Goal: Communication & Community: Answer question/provide support

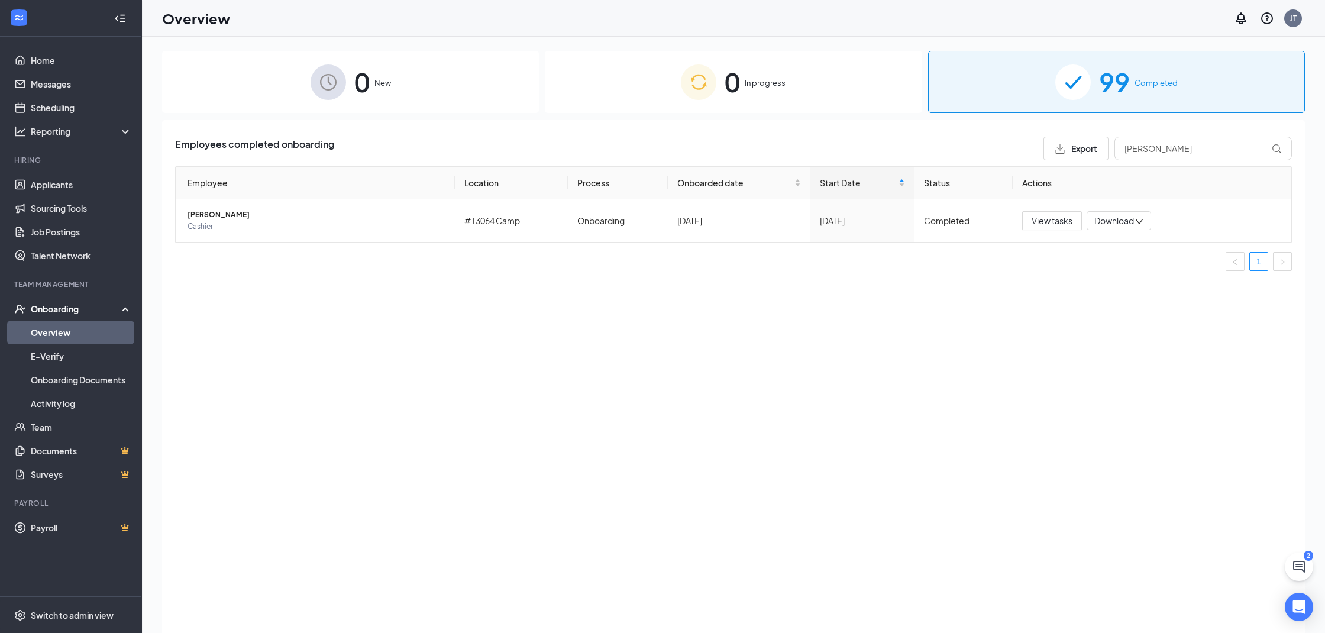
scroll to position [8, 0]
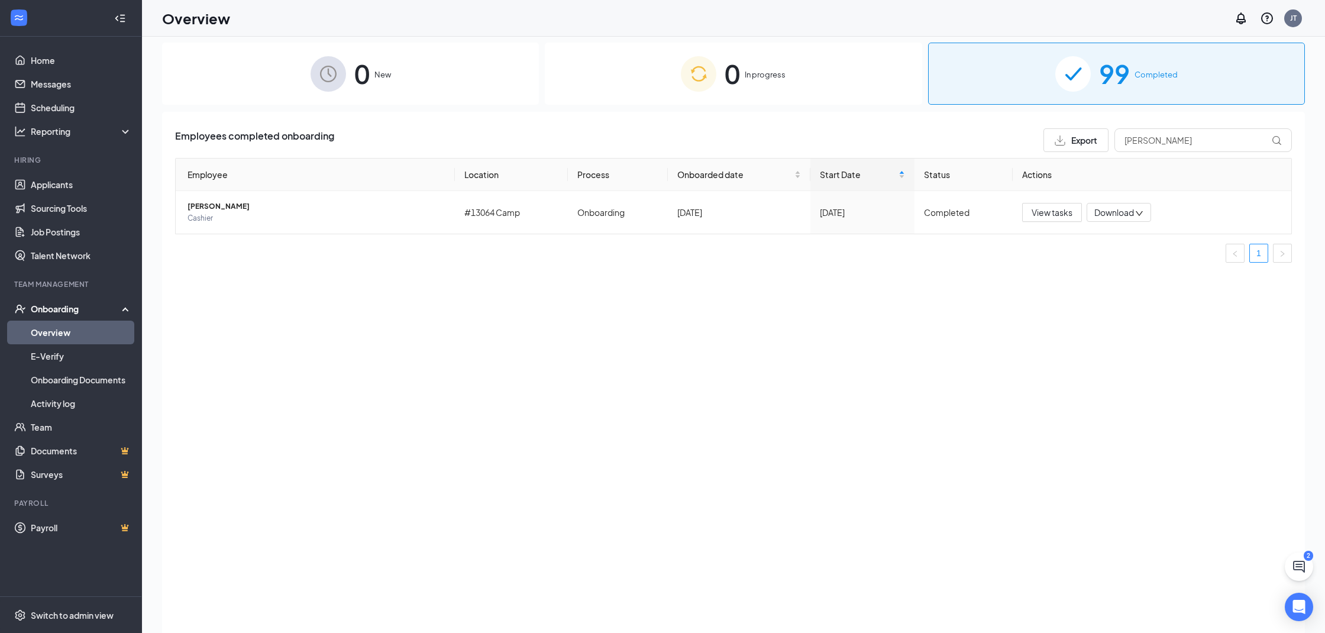
click at [80, 335] on link "Overview" at bounding box center [81, 333] width 101 height 24
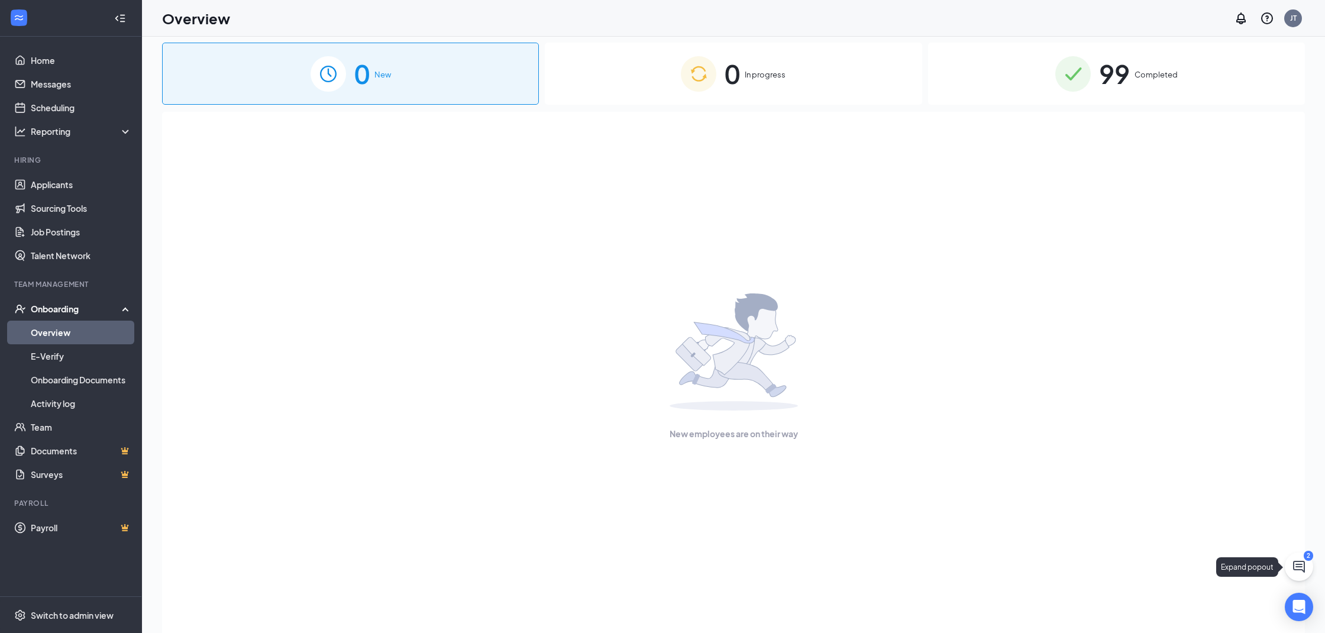
click at [1294, 562] on icon "ChatActive" at bounding box center [1299, 567] width 12 height 12
click at [1144, 619] on div "2" at bounding box center [1149, 618] width 15 height 14
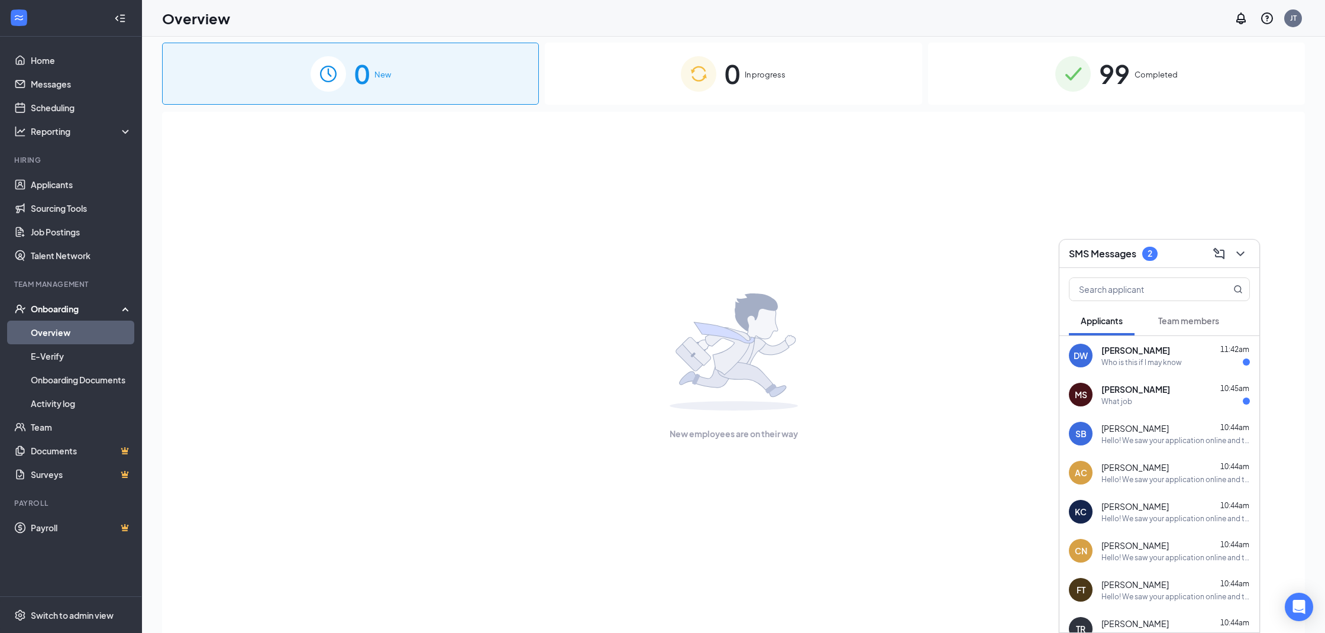
click at [1170, 367] on div "DW [PERSON_NAME] 11:42am Who is this if I may know" at bounding box center [1159, 355] width 200 height 39
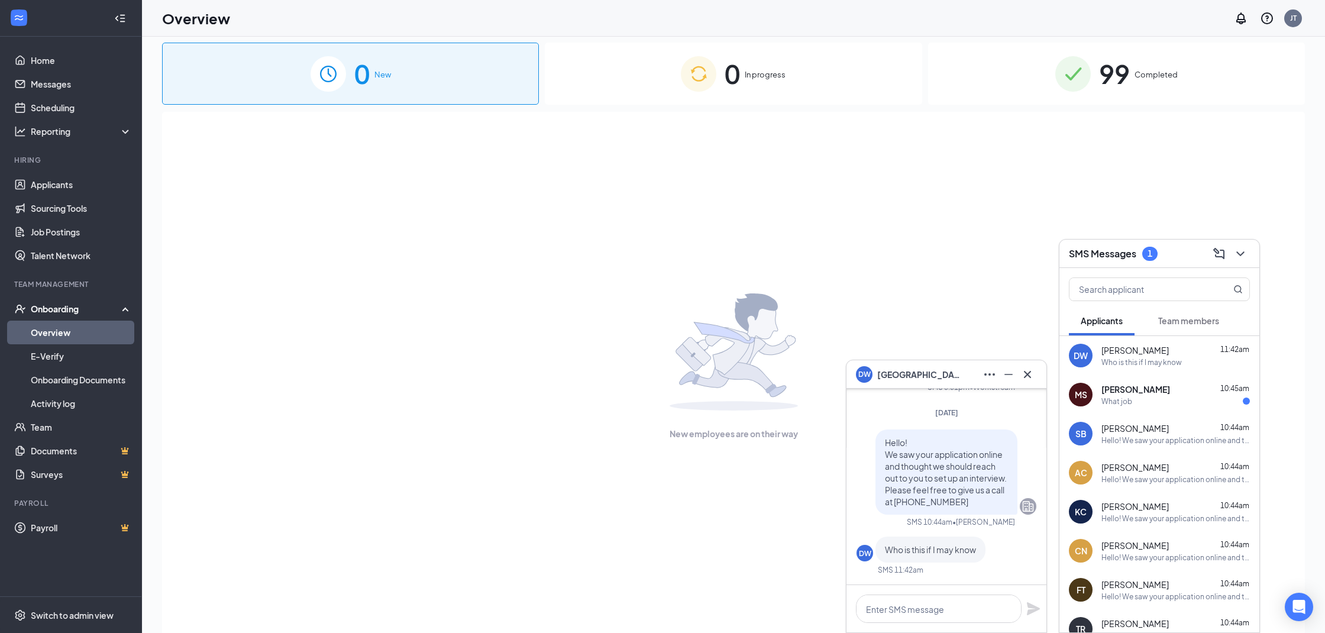
scroll to position [8, 0]
click at [996, 604] on textarea at bounding box center [939, 608] width 166 height 28
type textarea "Popeyes."
click at [1037, 613] on icon "Plane" at bounding box center [1033, 609] width 14 height 14
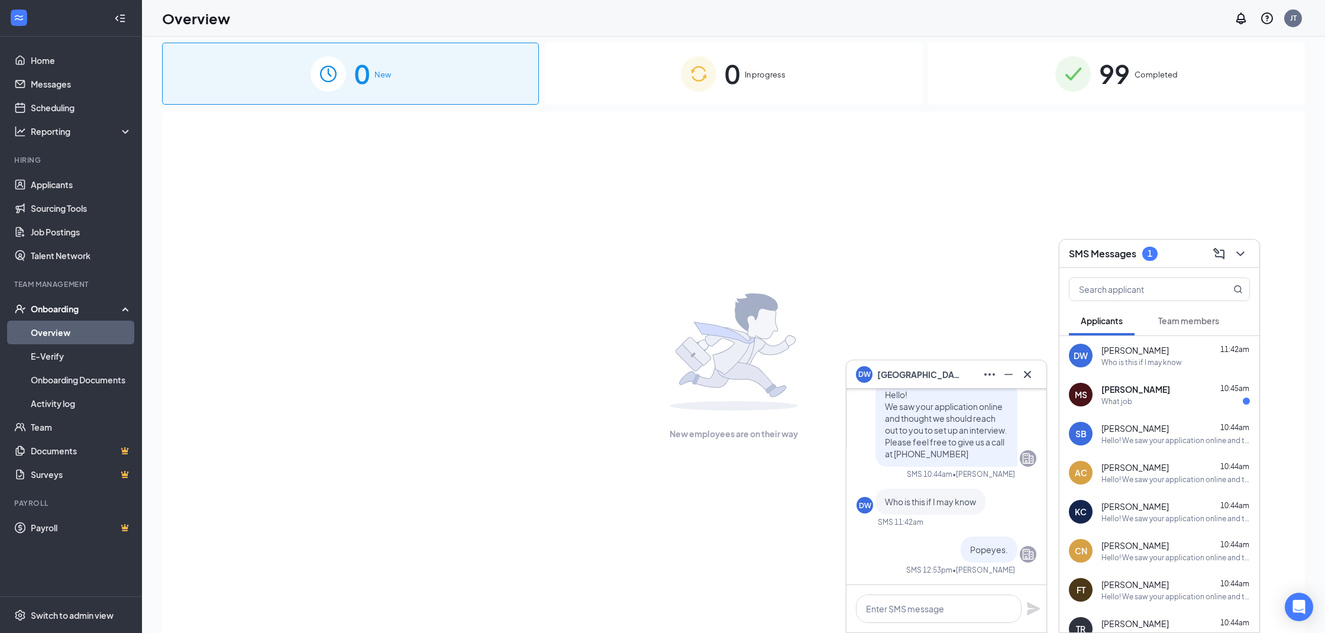
click at [1157, 394] on div "[PERSON_NAME] 10:45am" at bounding box center [1175, 389] width 148 height 12
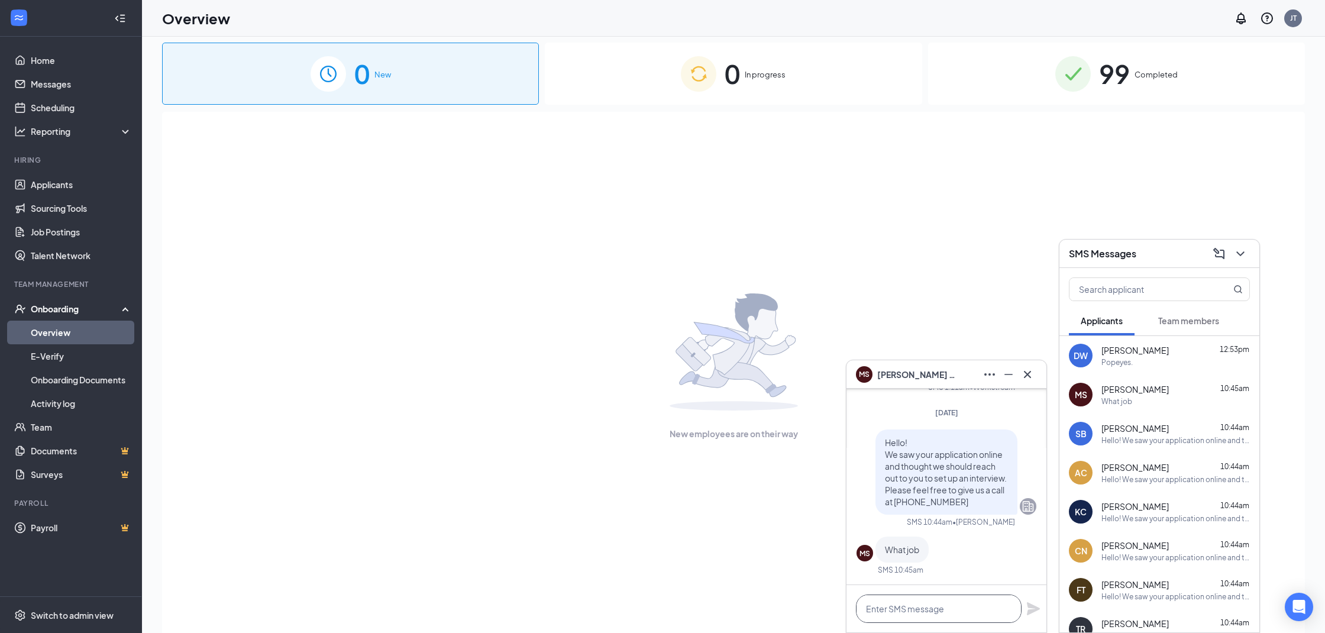
click at [974, 607] on textarea at bounding box center [939, 608] width 166 height 28
type textarea "Popeyes."
click at [1027, 612] on icon "Plane" at bounding box center [1033, 608] width 13 height 13
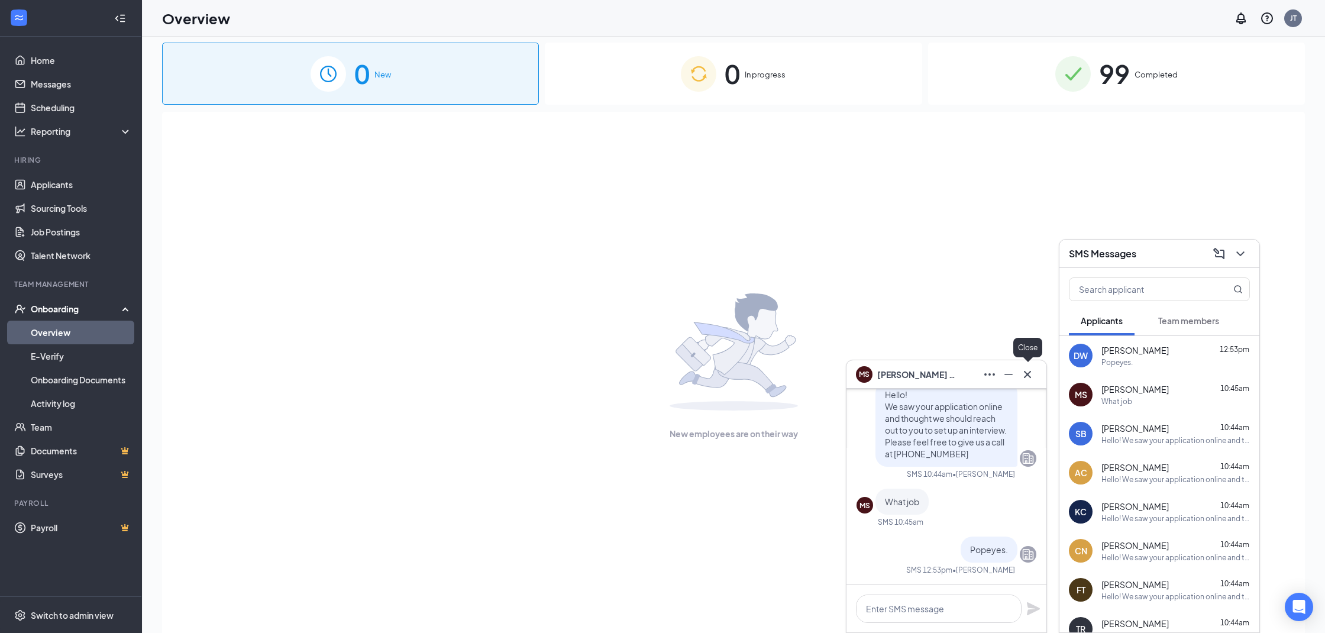
click at [1033, 374] on icon "Cross" at bounding box center [1027, 374] width 14 height 14
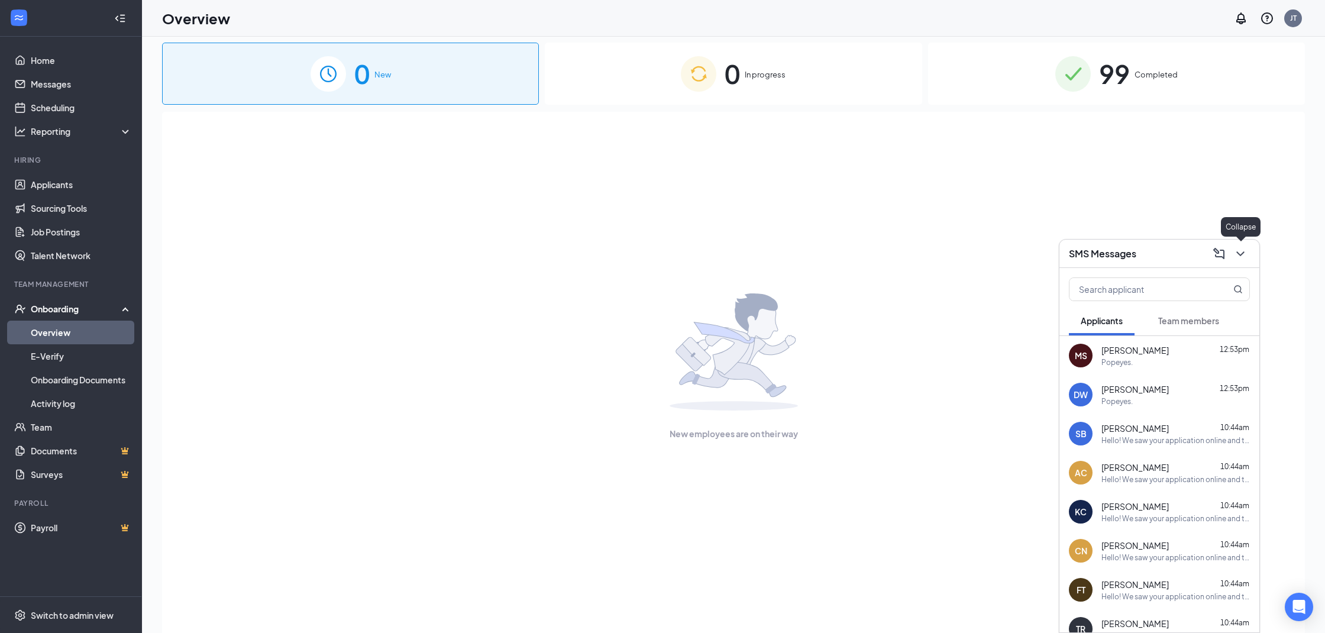
click at [1246, 255] on icon "ChevronDown" at bounding box center [1240, 254] width 14 height 14
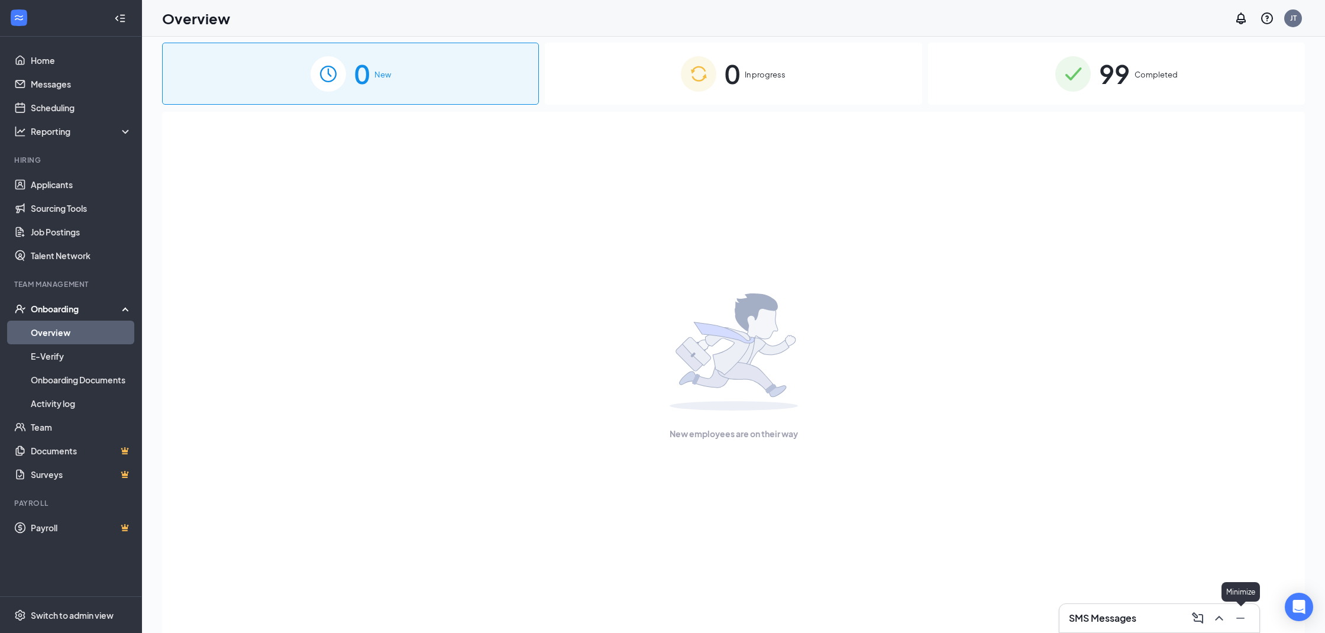
click at [1244, 613] on icon "Minimize" at bounding box center [1240, 618] width 14 height 14
